Goal: Navigation & Orientation: Understand site structure

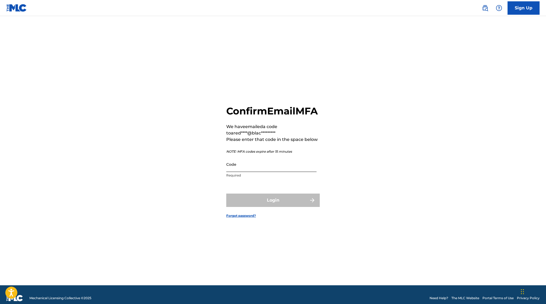
click at [265, 171] on input "Code" at bounding box center [271, 163] width 90 height 15
paste input "333199"
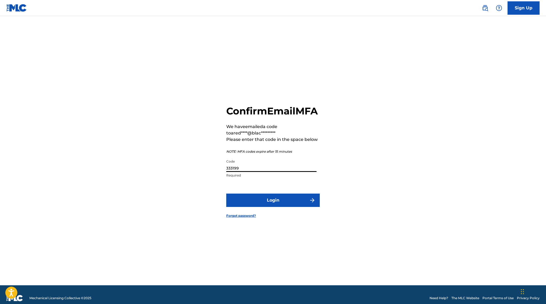
type input "333199"
click at [226, 193] on button "Login" at bounding box center [272, 199] width 93 height 13
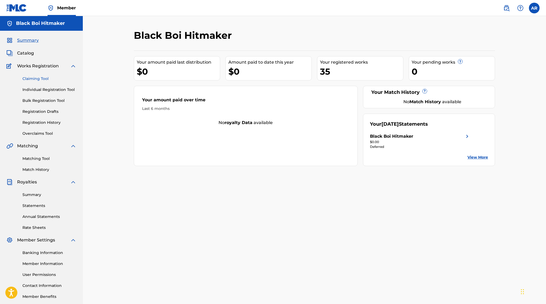
click at [44, 77] on link "Claiming Tool" at bounding box center [49, 79] width 54 height 6
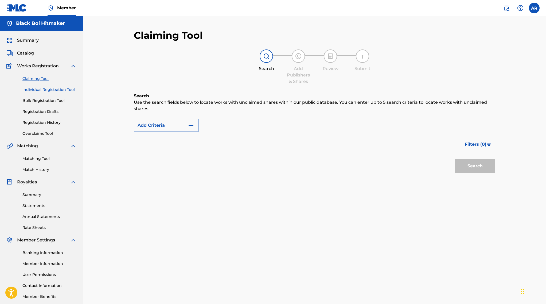
click at [44, 91] on link "Individual Registration Tool" at bounding box center [49, 90] width 54 height 6
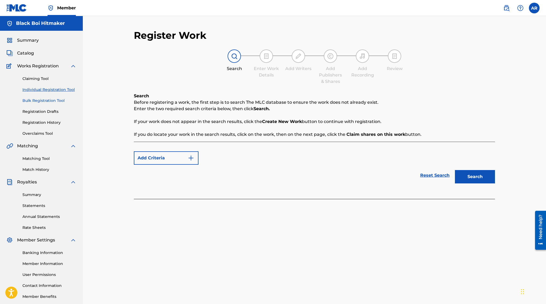
click at [42, 100] on link "Bulk Registration Tool" at bounding box center [49, 101] width 54 height 6
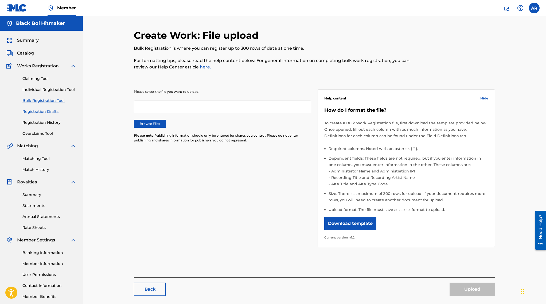
click at [41, 109] on link "Registration Drafts" at bounding box center [49, 112] width 54 height 6
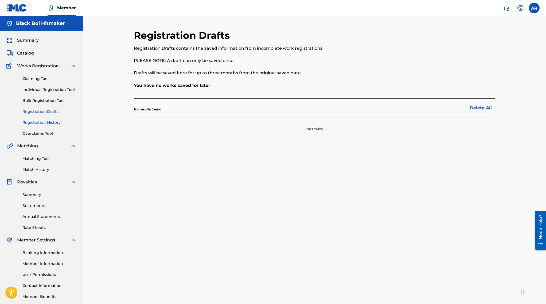
click at [44, 120] on link "Registration History" at bounding box center [49, 123] width 54 height 6
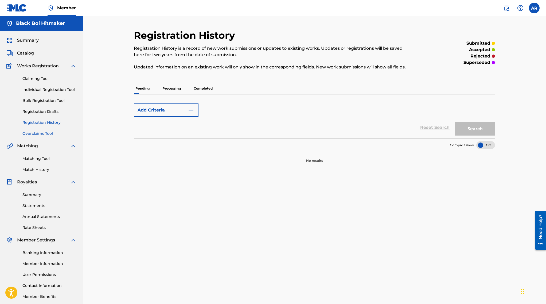
click at [45, 131] on link "Overclaims Tool" at bounding box center [49, 134] width 54 height 6
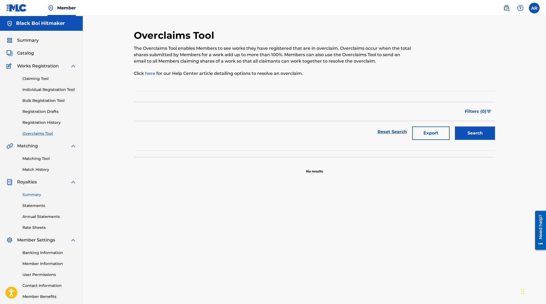
click at [38, 197] on link "Summary" at bounding box center [49, 195] width 54 height 6
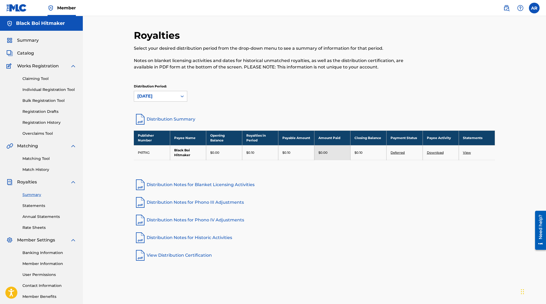
click at [151, 186] on link "Distribution Notes for Blanket Licensing Activities" at bounding box center [314, 184] width 361 height 13
click at [46, 226] on link "Rate Sheets" at bounding box center [49, 228] width 54 height 6
